Goal: Transaction & Acquisition: Purchase product/service

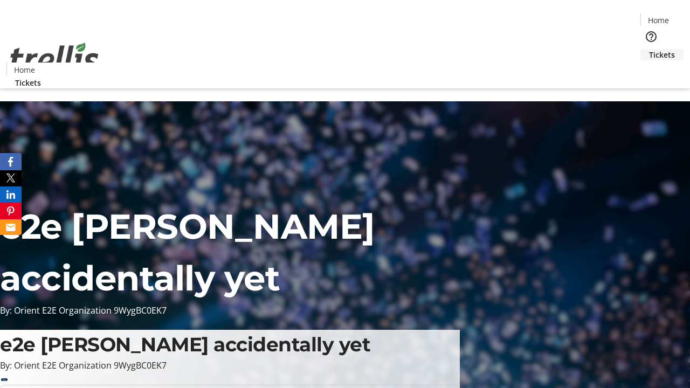
click at [649, 49] on span "Tickets" at bounding box center [662, 54] width 26 height 11
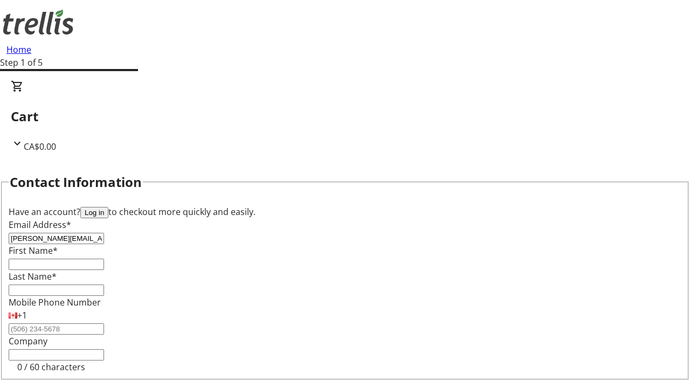
type input "[PERSON_NAME][EMAIL_ADDRESS][DOMAIN_NAME]"
type input "[PERSON_NAME]"
